Goal: Information Seeking & Learning: Learn about a topic

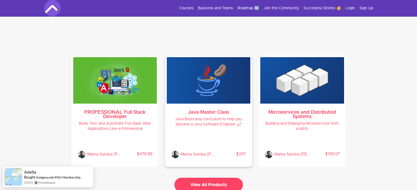
scroll to position [1215, 0]
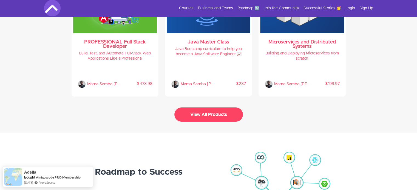
click at [204, 115] on button "View All Products" at bounding box center [208, 115] width 68 height 14
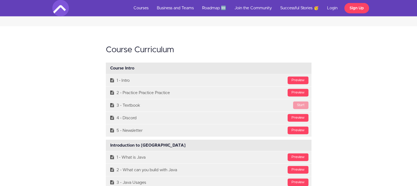
scroll to position [1342, 0]
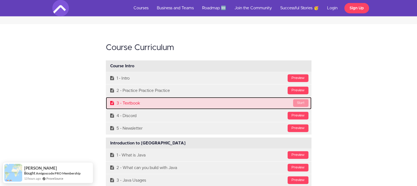
click at [184, 102] on link "Start 3 - Textbook" at bounding box center [208, 103] width 205 height 12
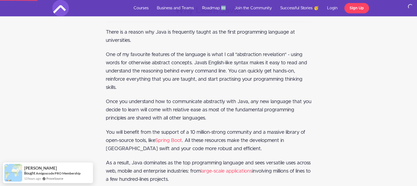
scroll to position [1698, 0]
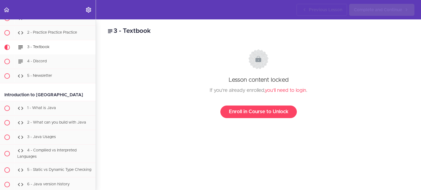
scroll to position [57, 0]
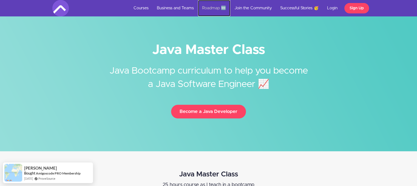
click at [216, 9] on link "Roadmap 🆕" at bounding box center [214, 8] width 32 height 16
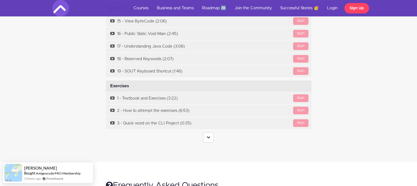
scroll to position [2164, 0]
